Goal: Task Accomplishment & Management: Complete application form

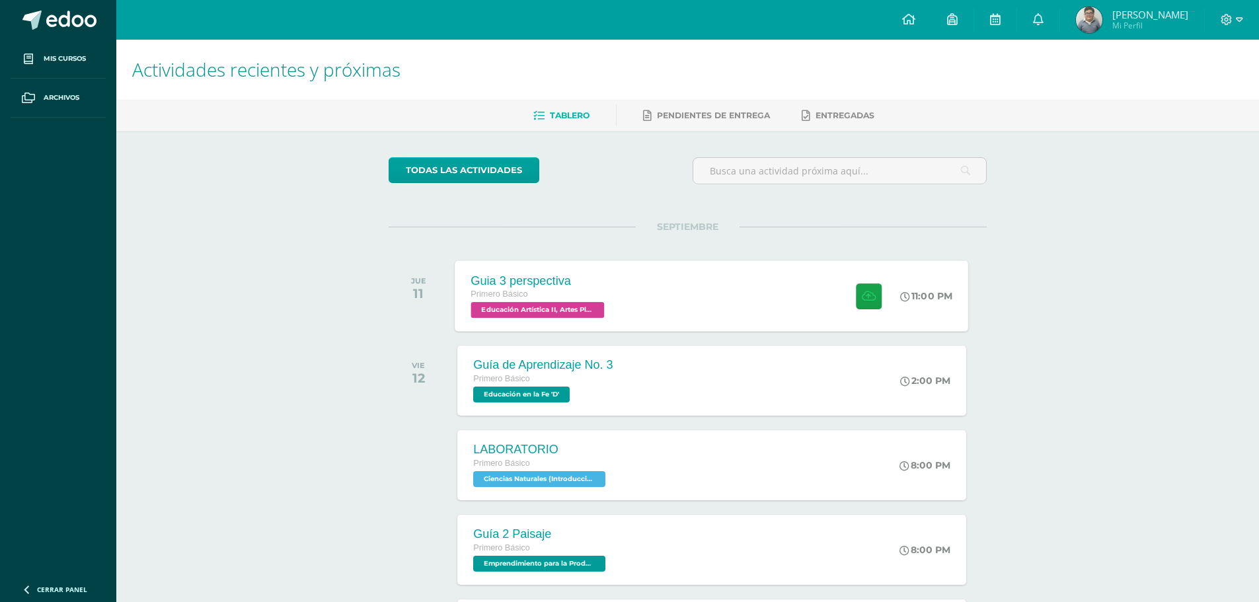
click at [768, 283] on div "Guia 3 perspectiva Primero Básico Educación Artística II, Artes Plásticas 'D' 1…" at bounding box center [711, 295] width 513 height 71
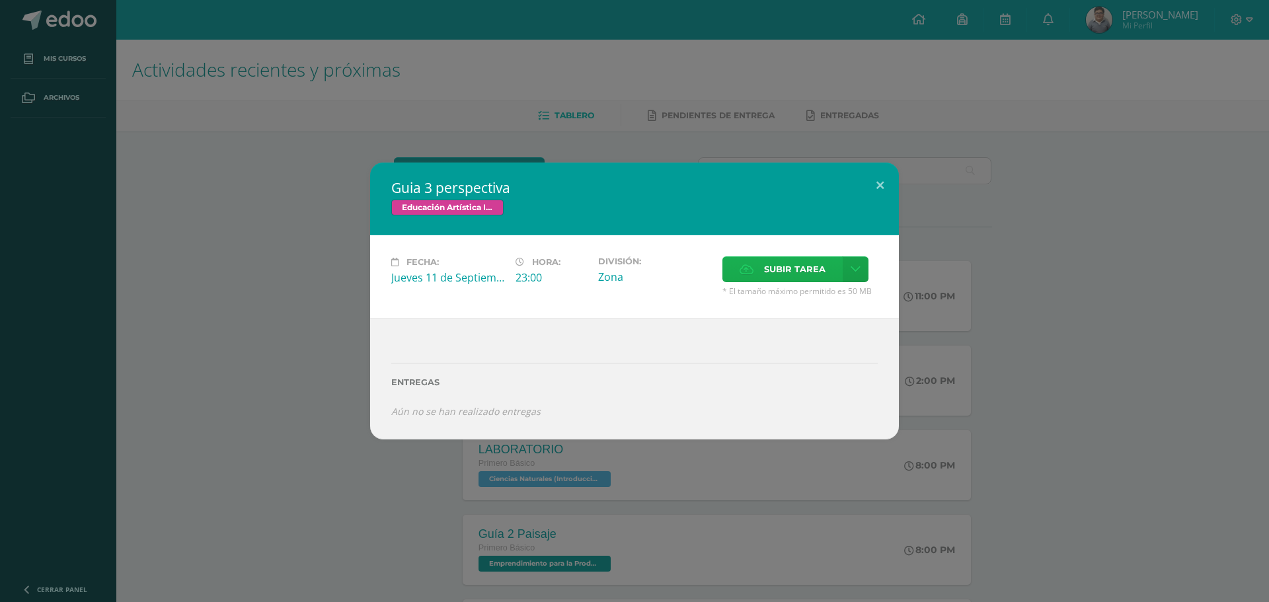
click at [747, 273] on icon at bounding box center [746, 269] width 14 height 9
click at [0, 0] on input "Subir tarea" at bounding box center [0, 0] width 0 height 0
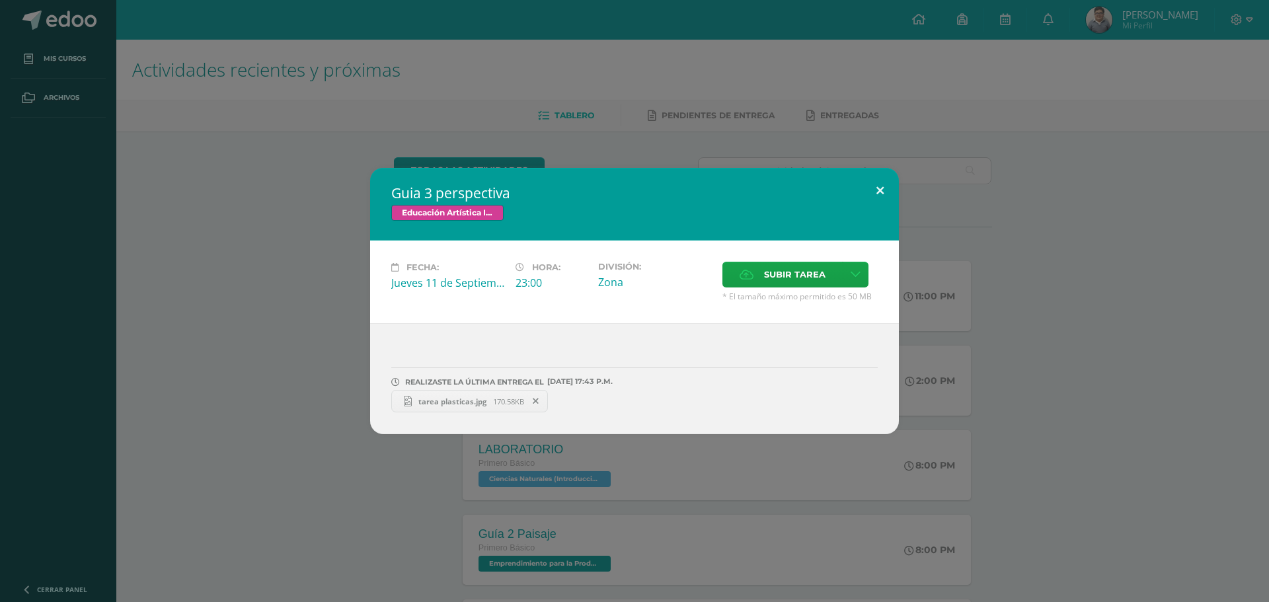
click at [884, 186] on button at bounding box center [880, 190] width 38 height 45
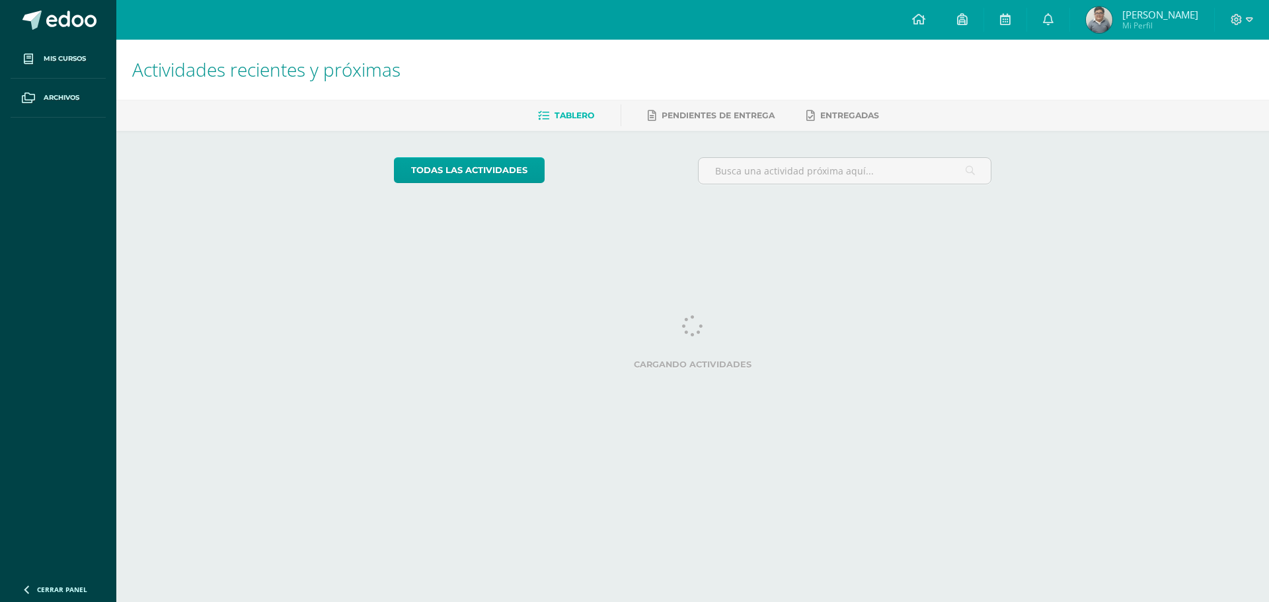
click at [1242, 27] on div at bounding box center [1241, 20] width 54 height 40
click at [1242, 21] on icon at bounding box center [1236, 20] width 12 height 12
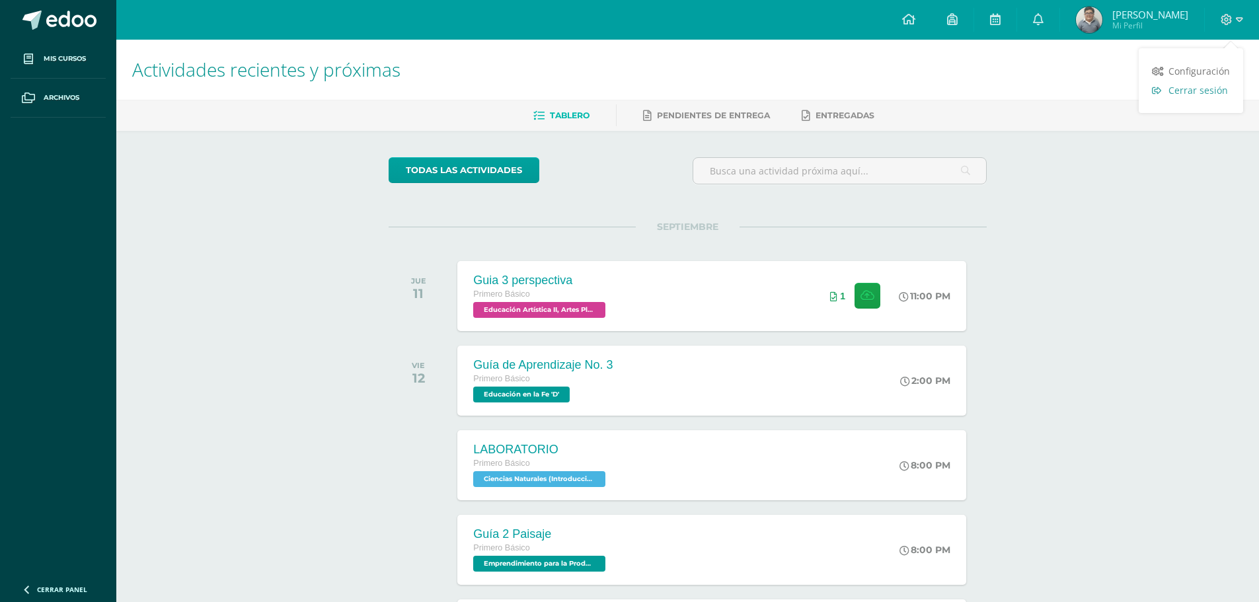
click at [1201, 93] on span "Cerrar sesión" at bounding box center [1197, 90] width 59 height 13
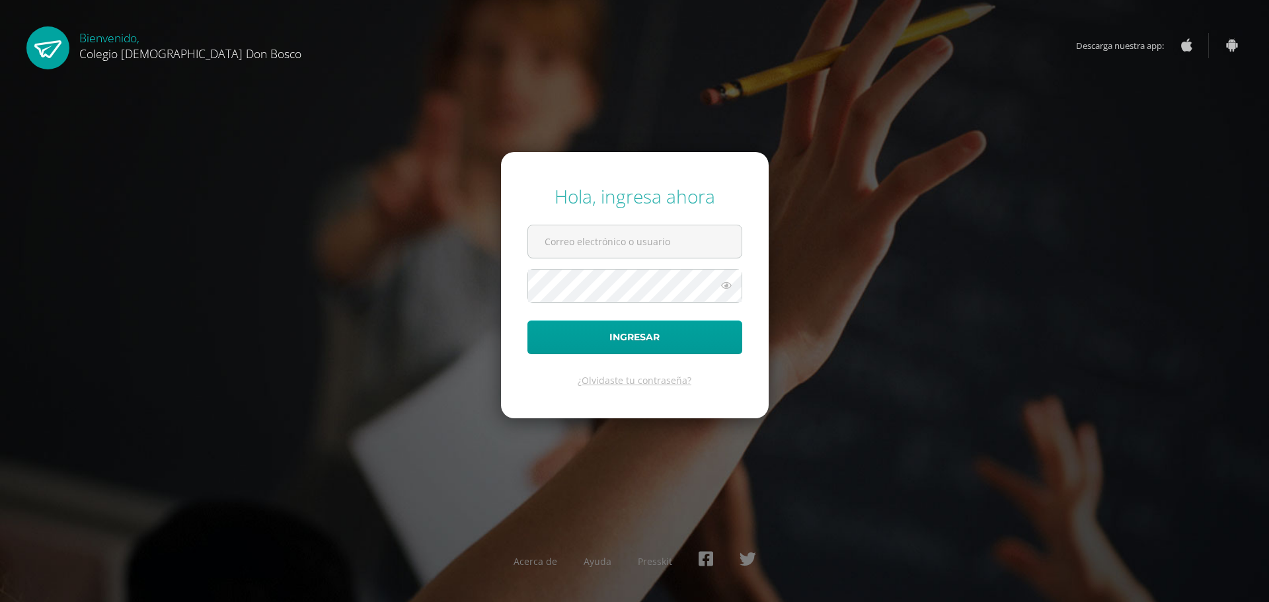
type input "d.miranda.3adb@gmail.com"
click at [724, 285] on icon at bounding box center [726, 286] width 17 height 16
click at [675, 339] on button "Ingresar" at bounding box center [634, 337] width 215 height 34
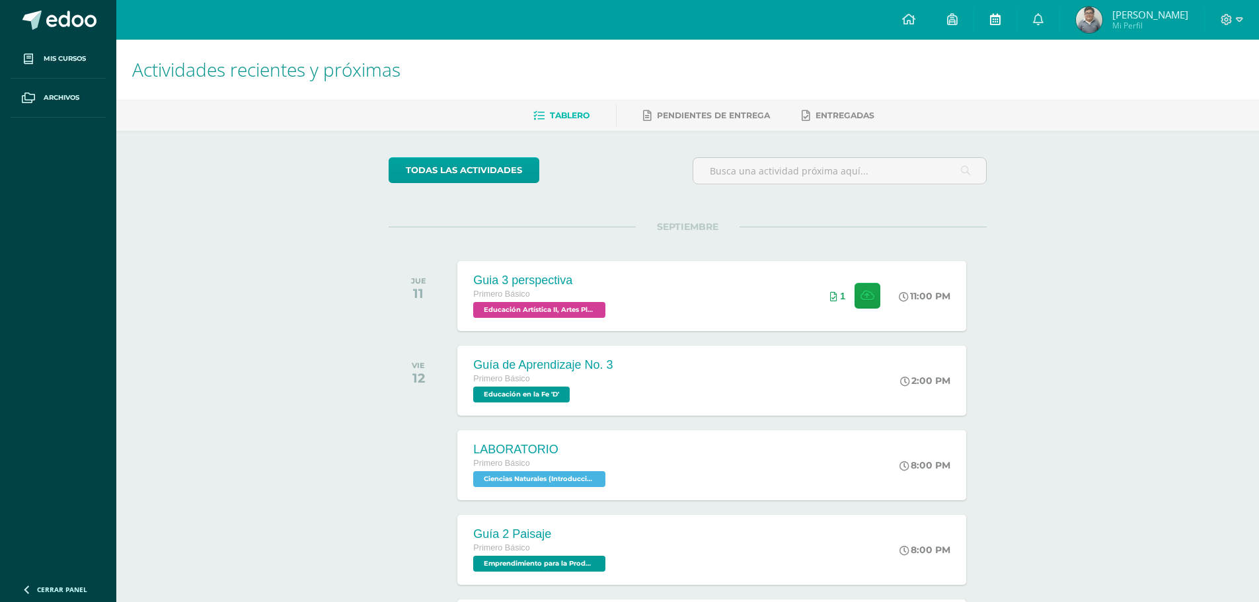
click at [1016, 30] on link at bounding box center [995, 20] width 42 height 40
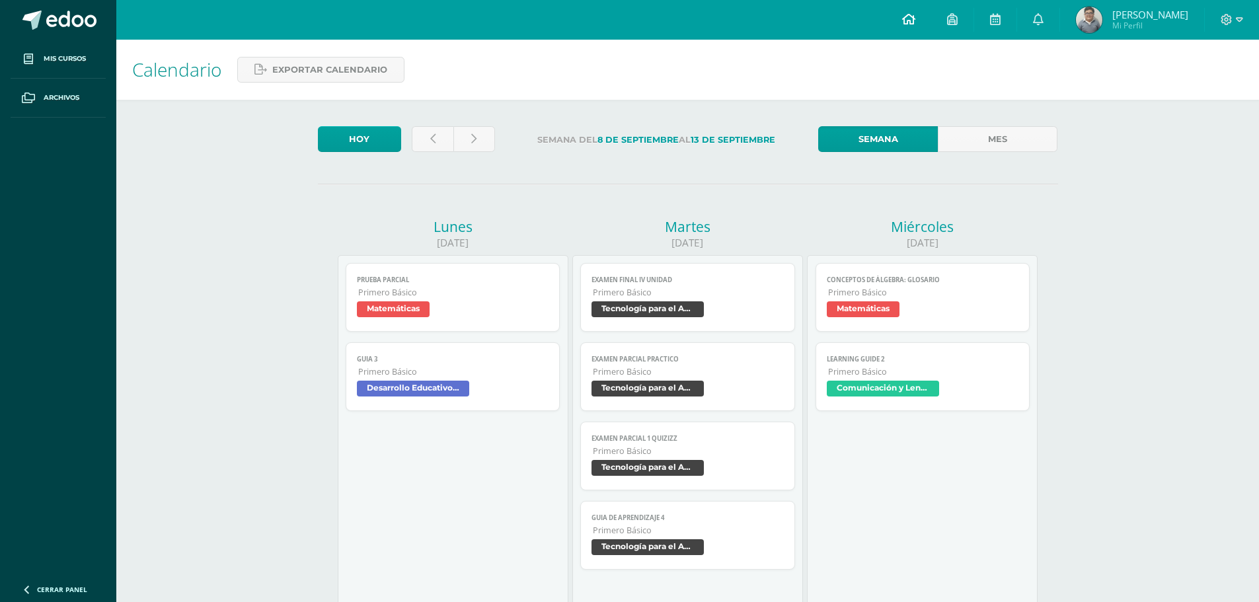
click at [931, 17] on link at bounding box center [908, 20] width 45 height 40
click at [62, 94] on span "Archivos" at bounding box center [62, 98] width 36 height 11
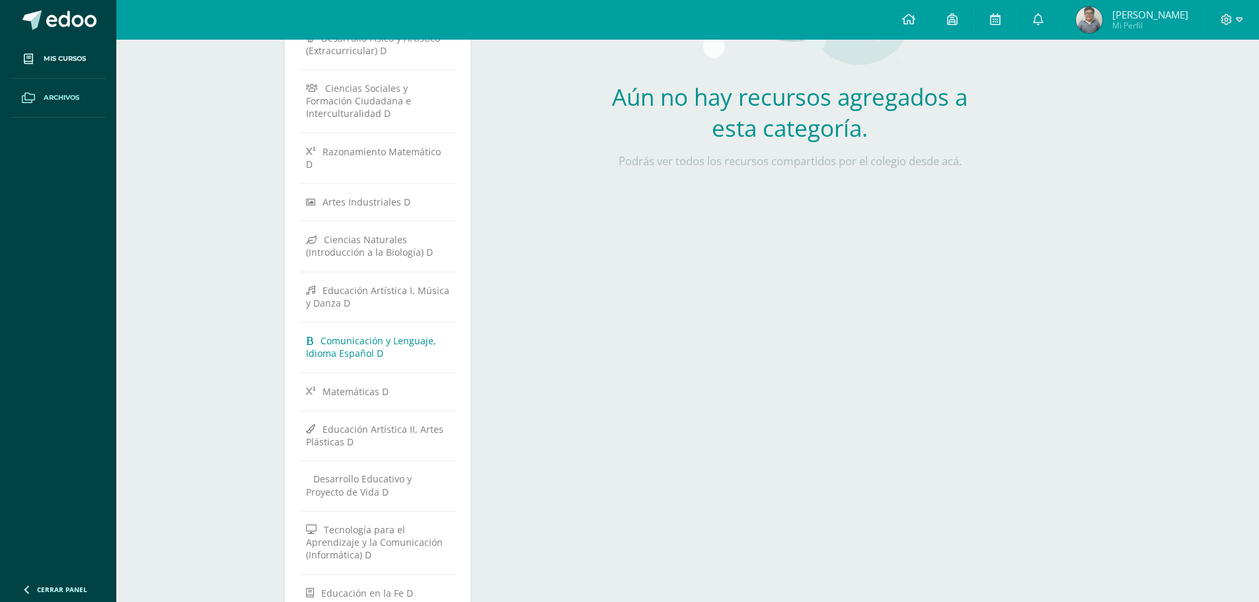
scroll to position [238, 0]
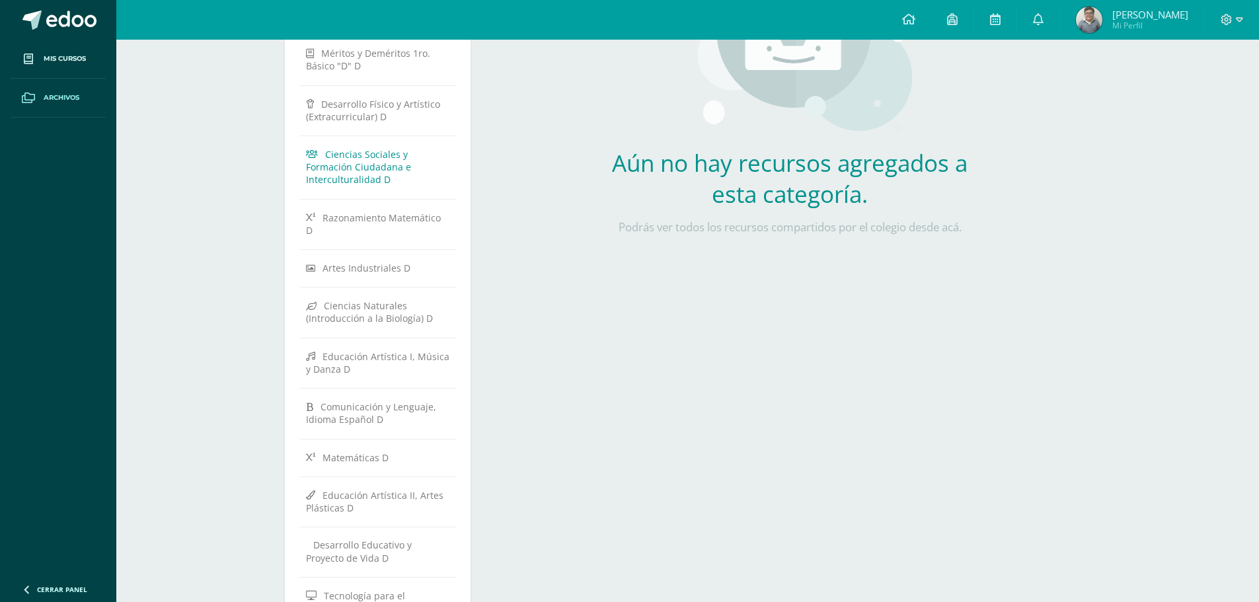
click at [384, 171] on span "Ciencias Sociales y Formación Ciudadana e Interculturalidad D" at bounding box center [358, 167] width 105 height 38
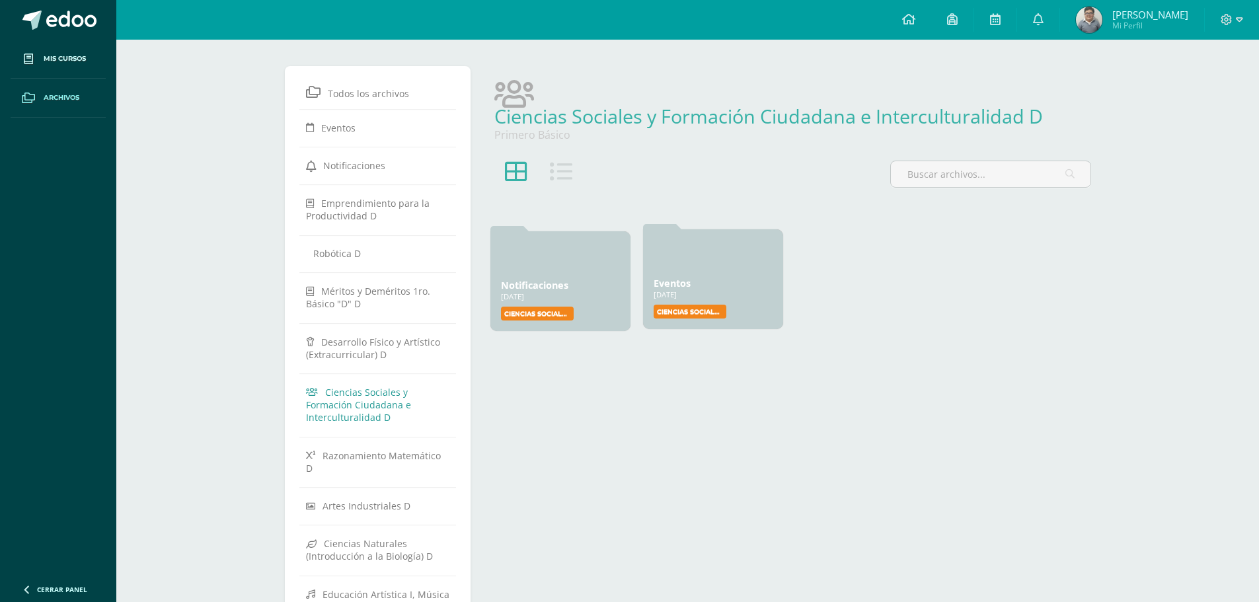
click at [754, 322] on div "Eventos [DATE] [DATE] Creado por: Ciencias Sociales y Formación Ciudadana e Int…" at bounding box center [713, 279] width 140 height 100
click at [683, 305] on label "Ciencias Sociales y Formación Ciudadana e Interculturalidad" at bounding box center [689, 312] width 73 height 14
click at [57, 61] on span "Mis cursos" at bounding box center [65, 59] width 42 height 11
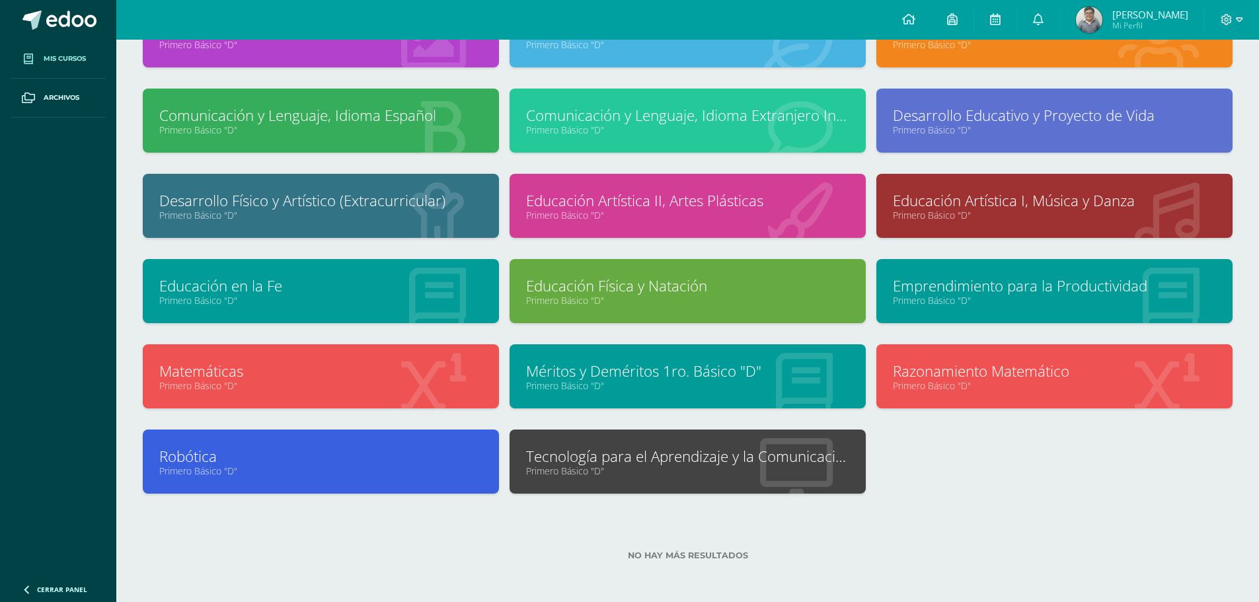
scroll to position [124, 0]
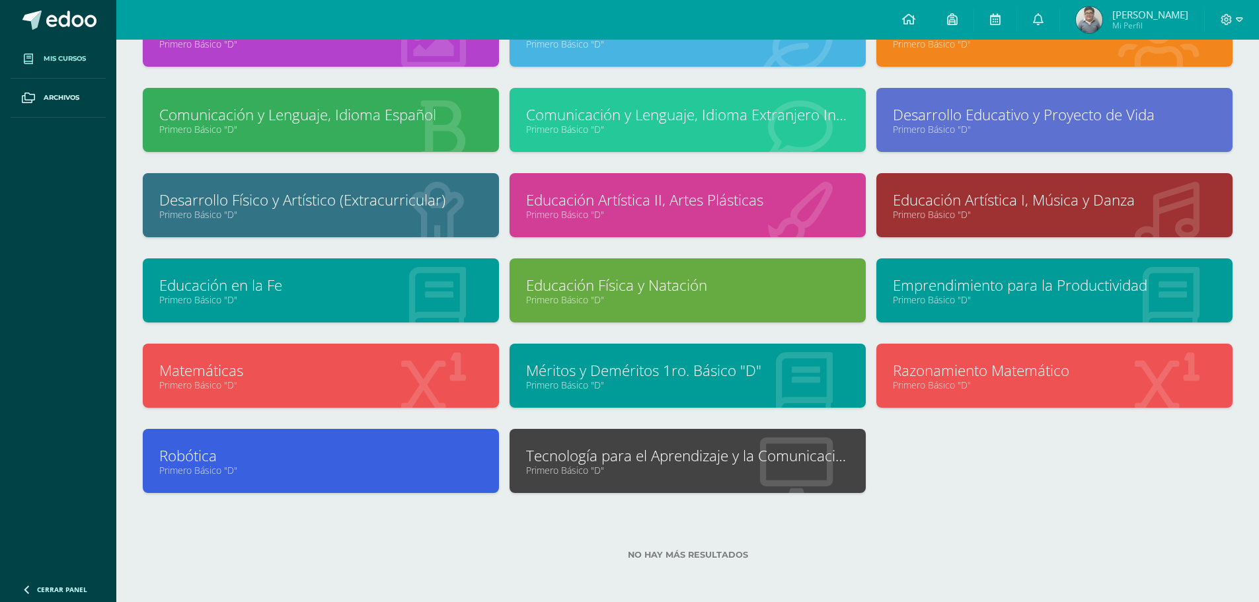
click at [652, 379] on link "Méritos y Deméritos 1ro. Básico "D"" at bounding box center [687, 370] width 323 height 20
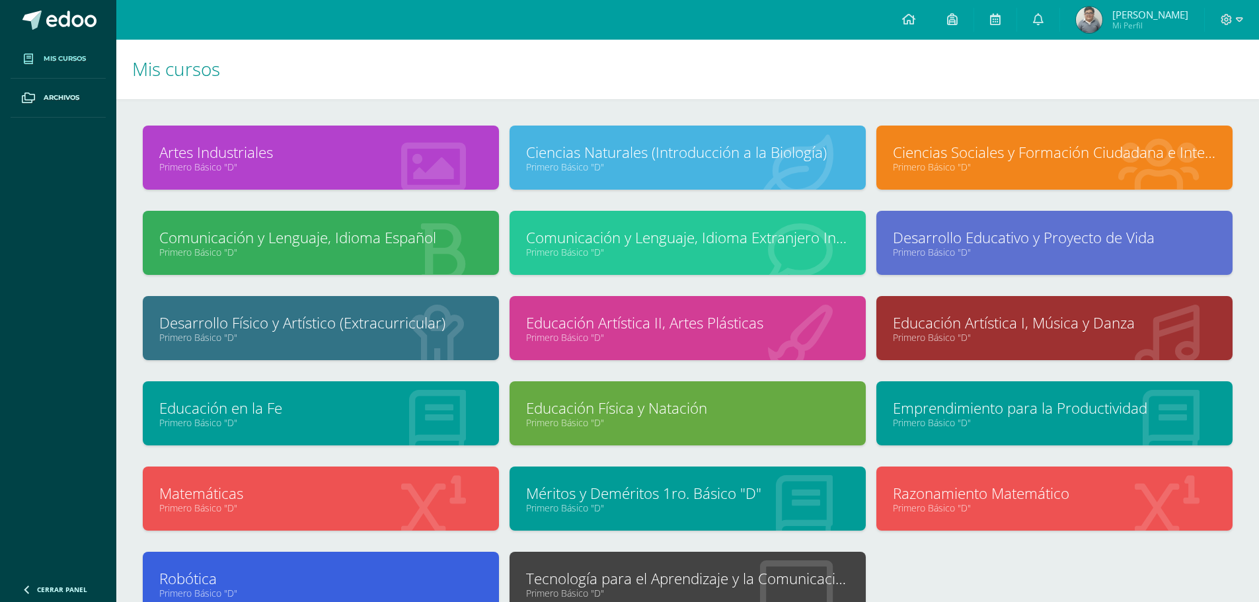
scroll to position [0, 0]
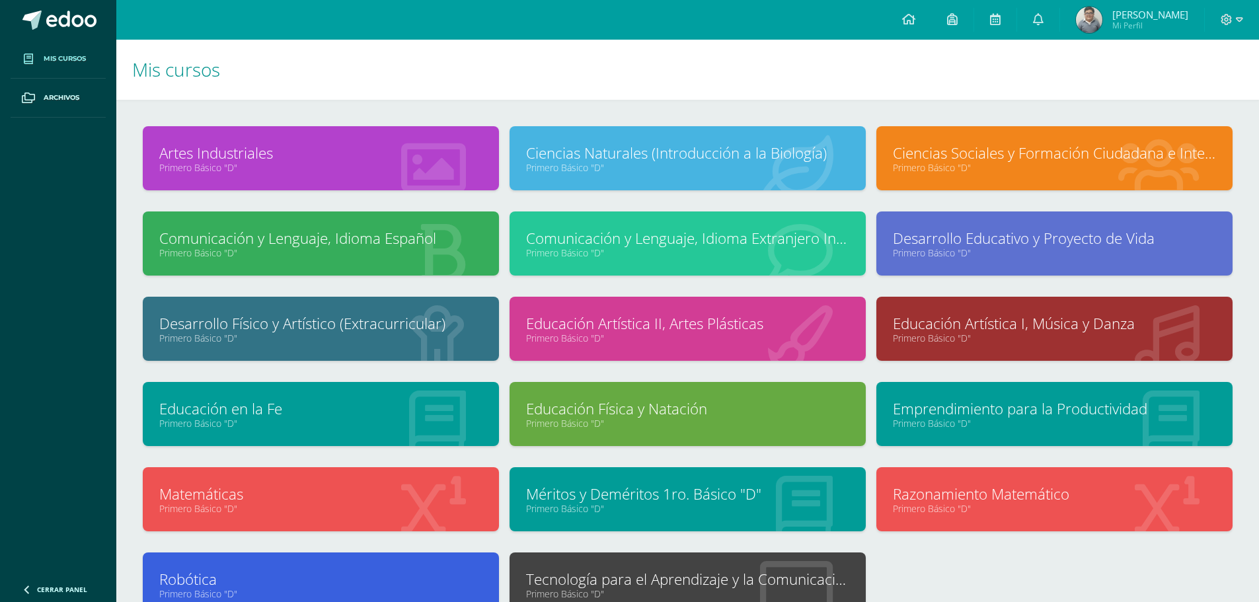
click at [948, 167] on link "Primero Básico "D"" at bounding box center [1054, 167] width 323 height 13
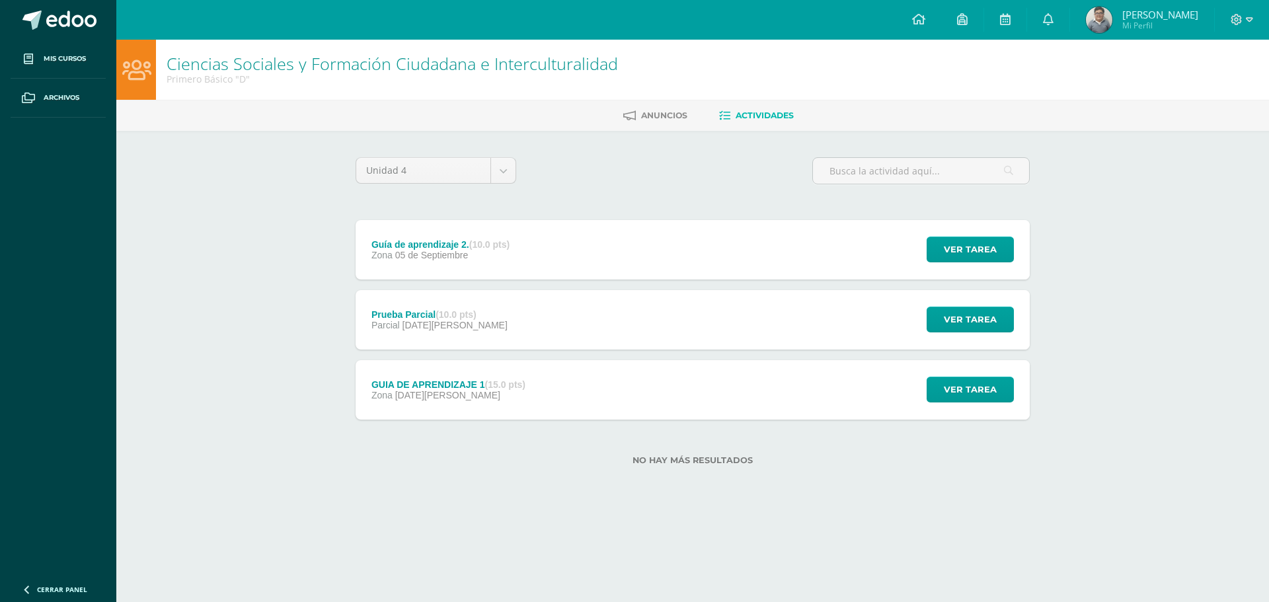
click at [745, 249] on div "Guía de aprendizaje 2. (10.0 pts) Zona 05 de Septiembre Ver tarea Guía de apren…" at bounding box center [692, 249] width 674 height 59
